Goal: Task Accomplishment & Management: Manage account settings

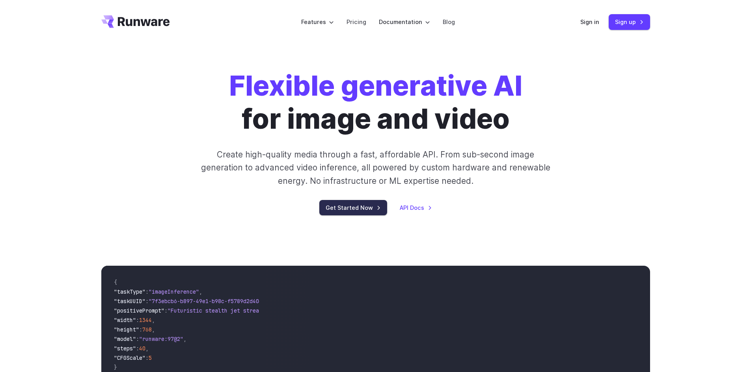
click at [371, 207] on link "Get Started Now" at bounding box center [353, 207] width 68 height 15
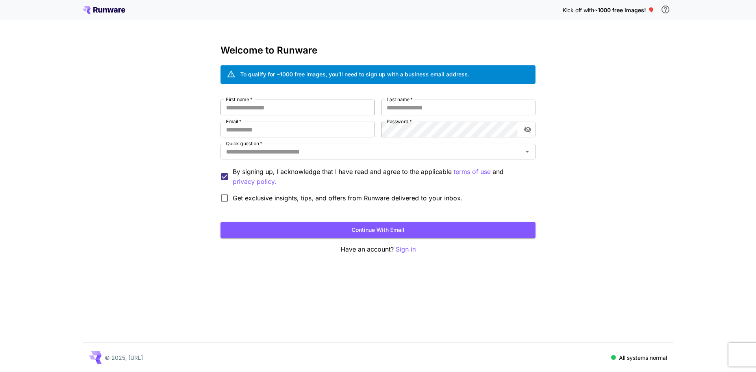
click at [292, 109] on input "First name   *" at bounding box center [298, 108] width 154 height 16
type input "*****"
click at [418, 104] on input "Last name   *" at bounding box center [458, 108] width 154 height 16
type input "**********"
click at [303, 134] on input "Email   *" at bounding box center [298, 130] width 154 height 16
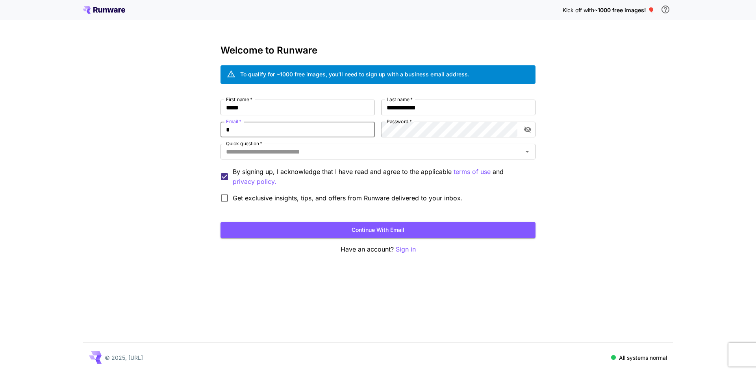
type input "**********"
drag, startPoint x: 458, startPoint y: 146, endPoint x: 461, endPoint y: 153, distance: 7.9
click at [459, 147] on div "Quick question   *" at bounding box center [378, 152] width 315 height 16
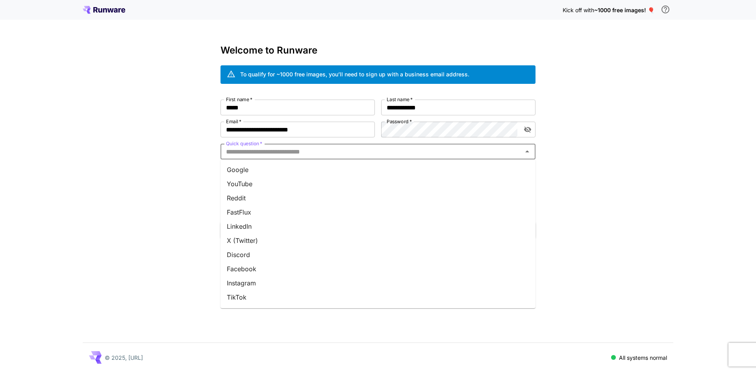
click at [270, 167] on li "Google" at bounding box center [378, 170] width 315 height 14
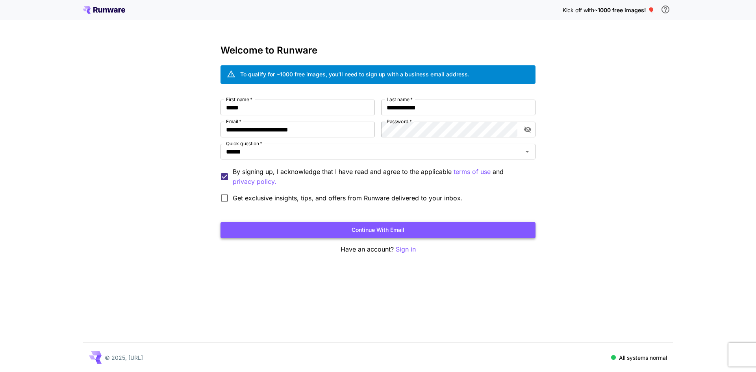
click at [355, 234] on button "Continue with email" at bounding box center [378, 230] width 315 height 16
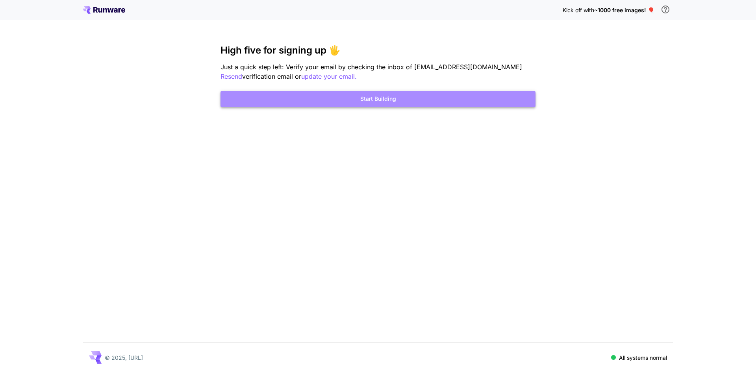
click at [406, 102] on button "Start Building" at bounding box center [378, 99] width 315 height 16
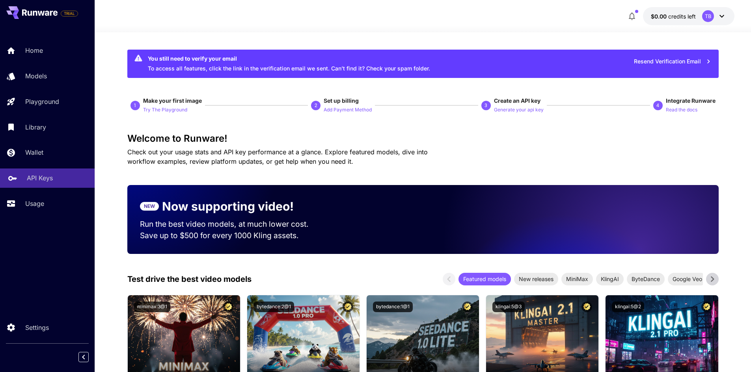
click at [54, 183] on div "API Keys" at bounding box center [57, 177] width 61 height 9
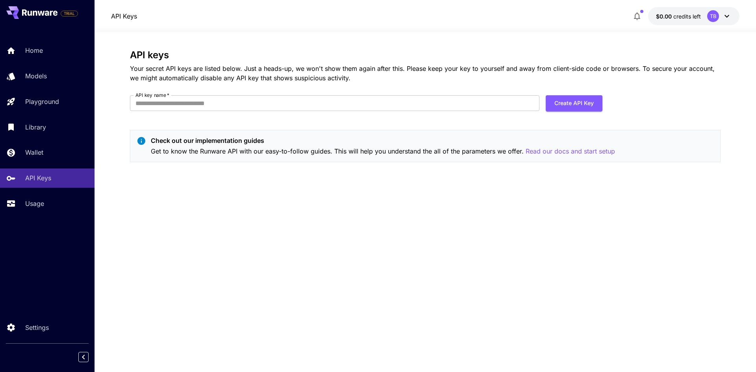
click at [357, 112] on form "API key name   * API key name   * Create API Key" at bounding box center [366, 106] width 473 height 22
click at [328, 110] on input "API key name   *" at bounding box center [335, 103] width 410 height 16
type input "*****"
drag, startPoint x: 579, startPoint y: 104, endPoint x: 569, endPoint y: 105, distance: 10.7
click at [574, 104] on button "Create API Key" at bounding box center [574, 103] width 57 height 16
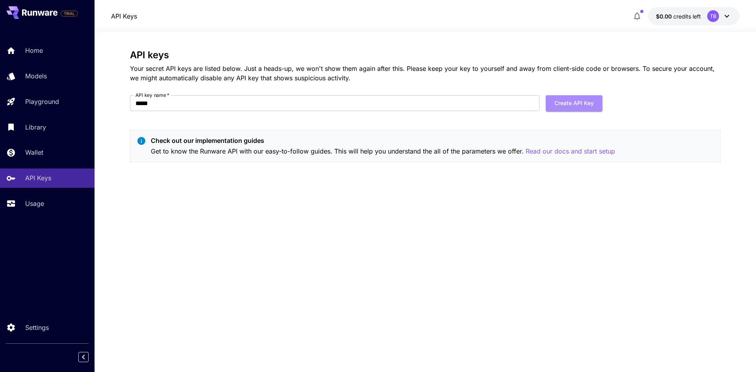
drag, startPoint x: 585, startPoint y: 100, endPoint x: 496, endPoint y: 91, distance: 89.5
click at [576, 102] on button "Create API Key" at bounding box center [574, 103] width 57 height 16
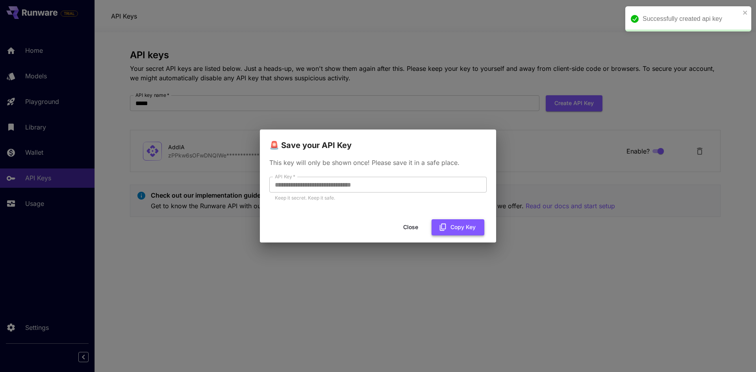
click at [444, 224] on icon "button" at bounding box center [443, 227] width 9 height 9
click at [412, 229] on button "Close" at bounding box center [410, 227] width 35 height 16
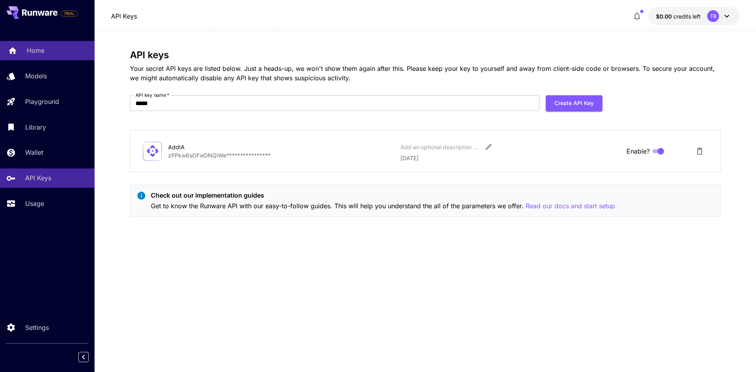
click at [44, 49] on div "Home" at bounding box center [57, 50] width 61 height 9
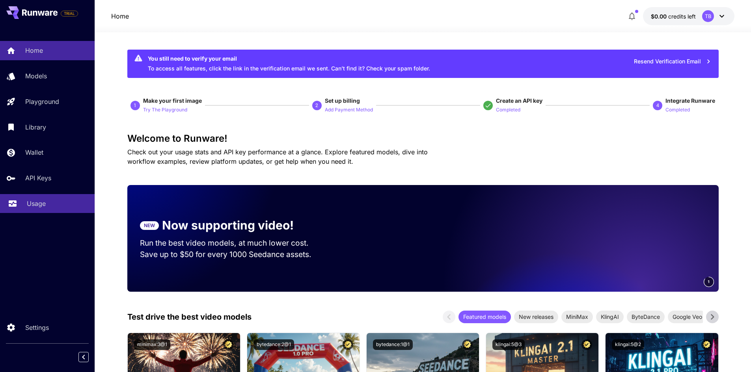
click at [38, 201] on p "Usage" at bounding box center [36, 203] width 19 height 9
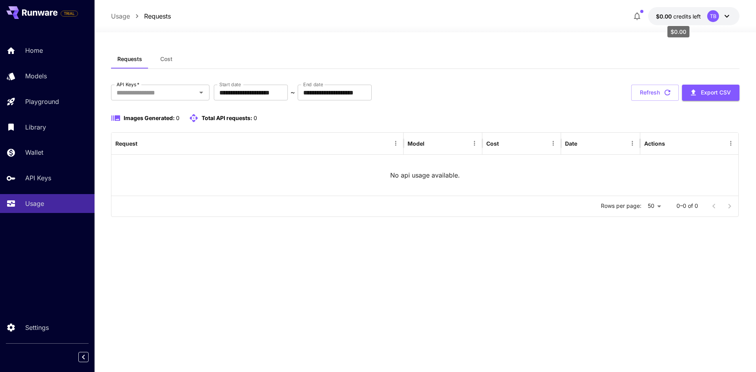
click at [680, 18] on span "credits left" at bounding box center [688, 16] width 28 height 7
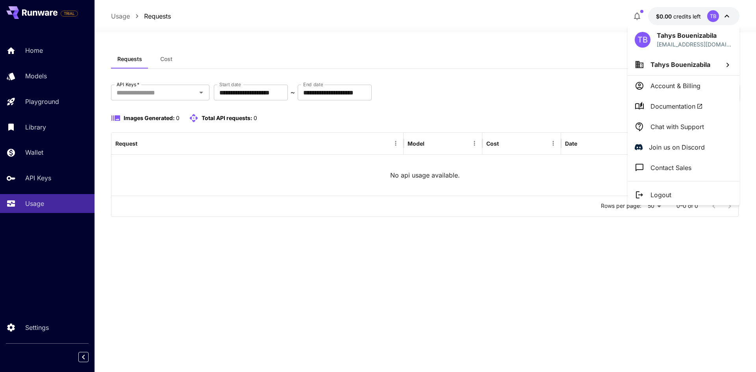
click at [318, 260] on div at bounding box center [378, 186] width 756 height 372
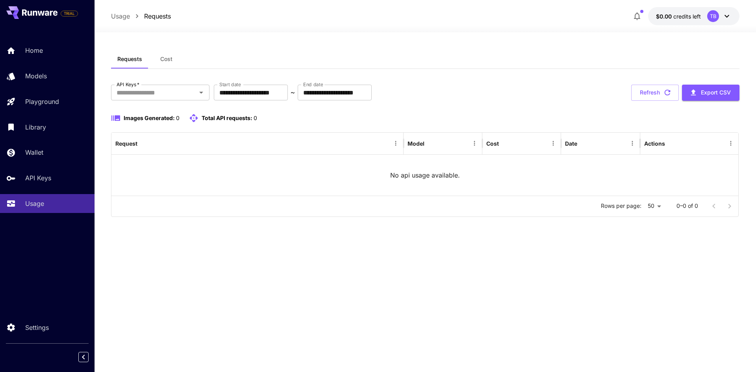
click at [688, 17] on span "credits left" at bounding box center [688, 16] width 28 height 7
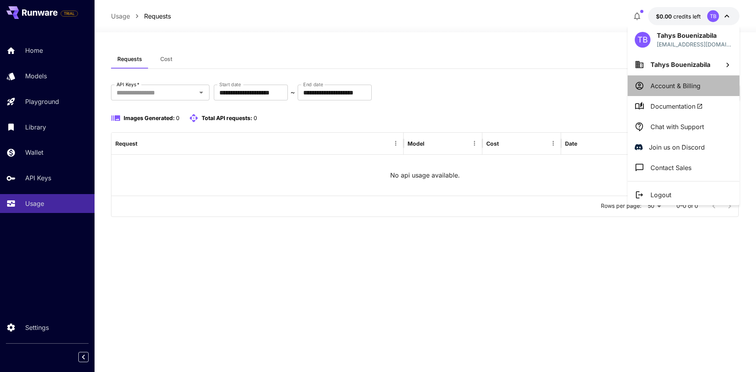
click at [686, 84] on p "Account & Billing" at bounding box center [676, 85] width 50 height 9
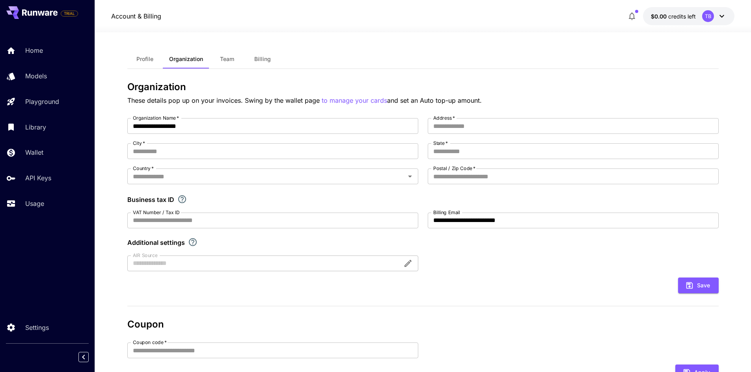
drag, startPoint x: 269, startPoint y: 48, endPoint x: 267, endPoint y: 57, distance: 8.9
click at [269, 49] on div "**********" at bounding box center [422, 256] width 591 height 449
drag, startPoint x: 267, startPoint y: 57, endPoint x: 251, endPoint y: 75, distance: 24.0
click at [267, 58] on span "Billing" at bounding box center [262, 59] width 17 height 7
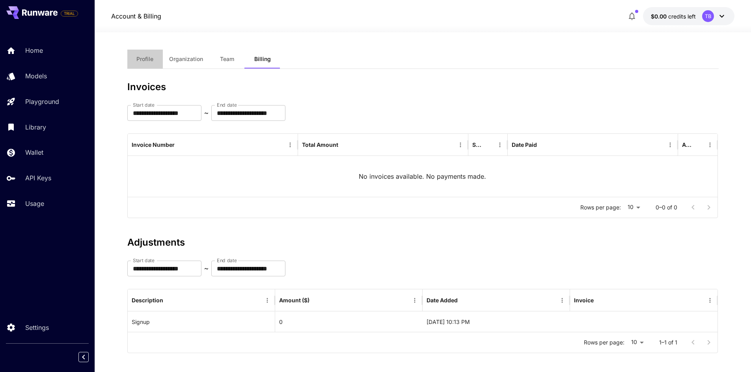
click at [152, 65] on button "Profile" at bounding box center [144, 59] width 35 height 19
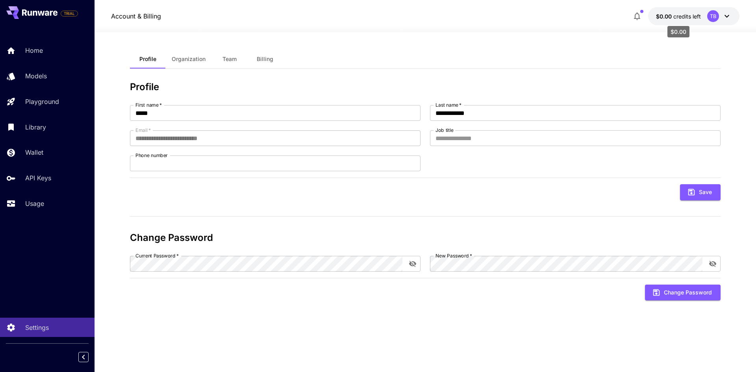
click at [690, 15] on span "credits left" at bounding box center [688, 16] width 28 height 7
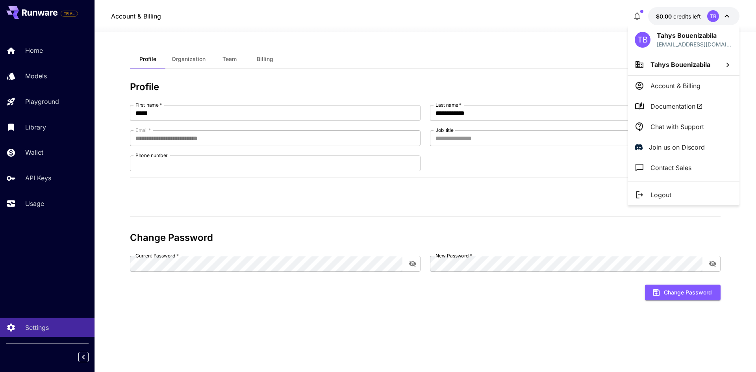
click at [493, 34] on div at bounding box center [378, 186] width 756 height 372
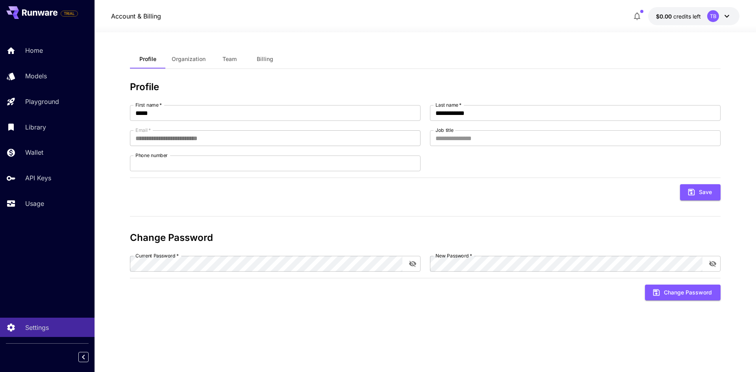
click at [256, 65] on button "Billing" at bounding box center [264, 59] width 35 height 19
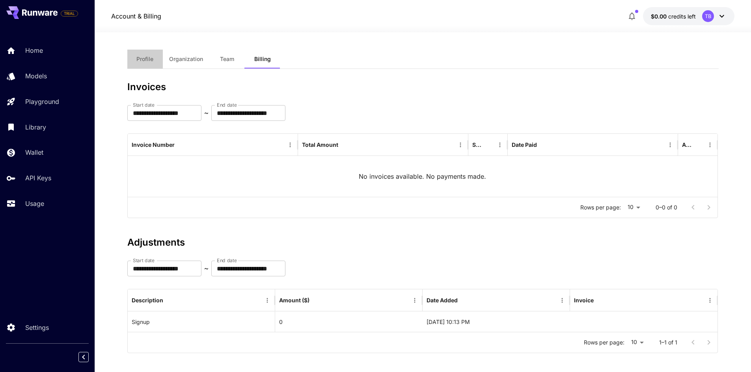
click at [154, 59] on button "Profile" at bounding box center [144, 59] width 35 height 19
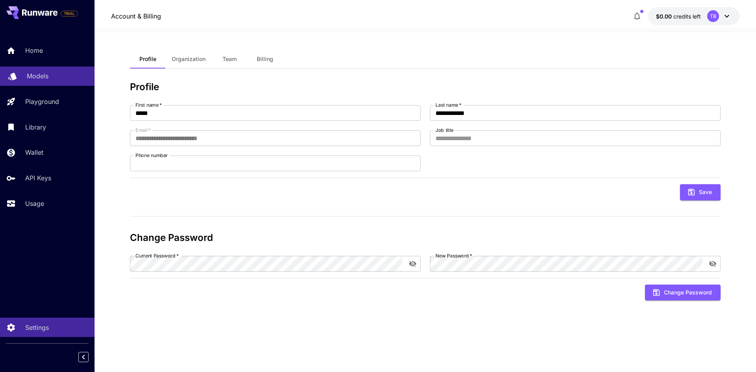
drag, startPoint x: 46, startPoint y: 53, endPoint x: 74, endPoint y: 69, distance: 32.3
click at [46, 53] on div "Home" at bounding box center [56, 50] width 63 height 9
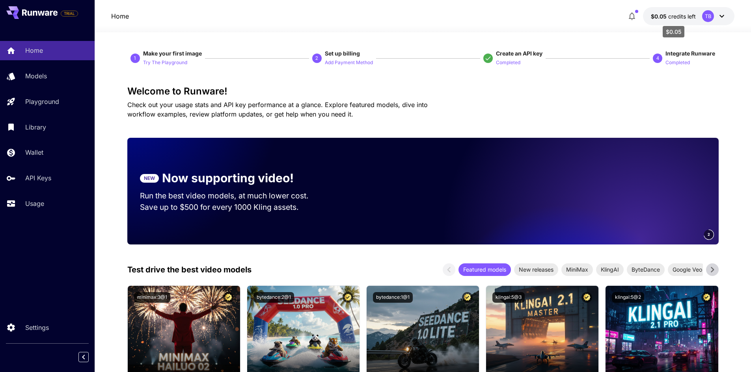
click at [682, 13] on span "credits left" at bounding box center [682, 16] width 28 height 7
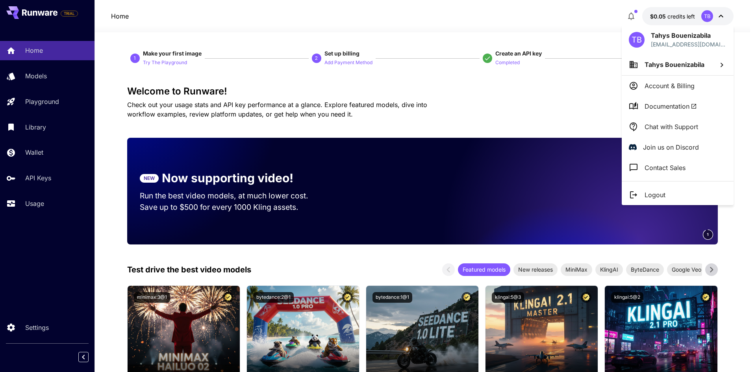
click at [570, 107] on div at bounding box center [378, 186] width 756 height 372
